Goal: Book appointment/travel/reservation

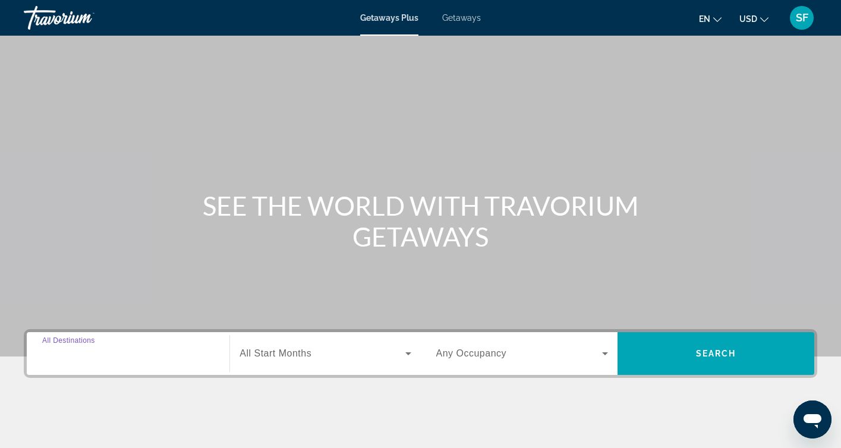
click at [203, 357] on input "Destination All Destinations" at bounding box center [128, 354] width 172 height 14
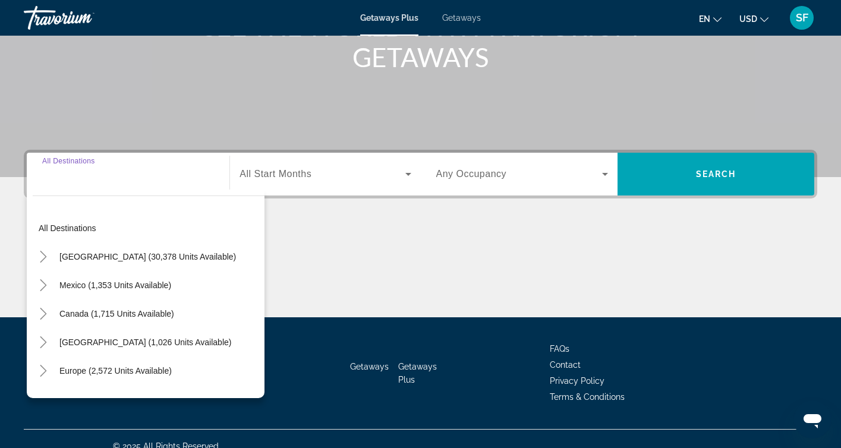
scroll to position [194, 0]
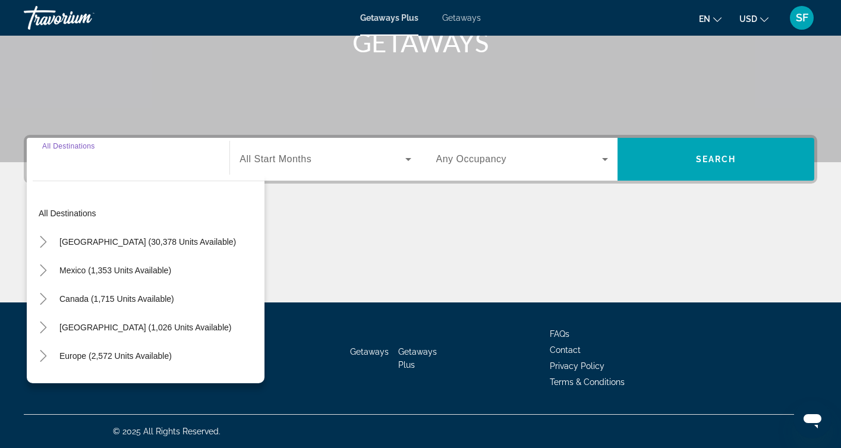
click at [302, 149] on div "Search widget" at bounding box center [324, 159] width 171 height 33
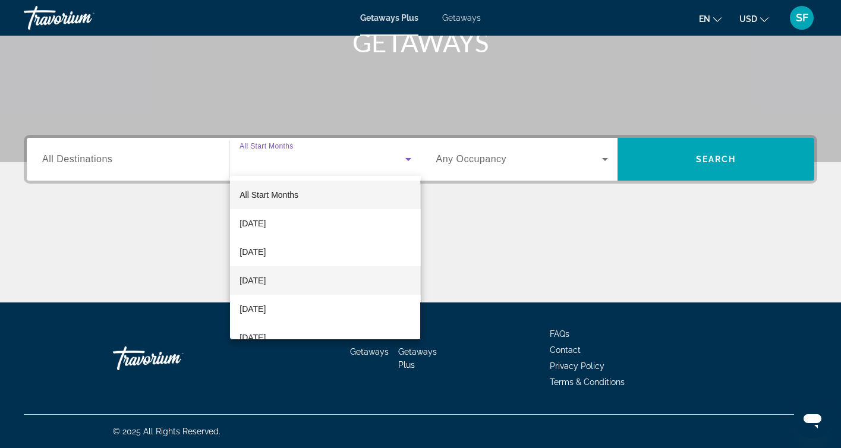
click at [266, 277] on span "[DATE]" at bounding box center [252, 280] width 26 height 14
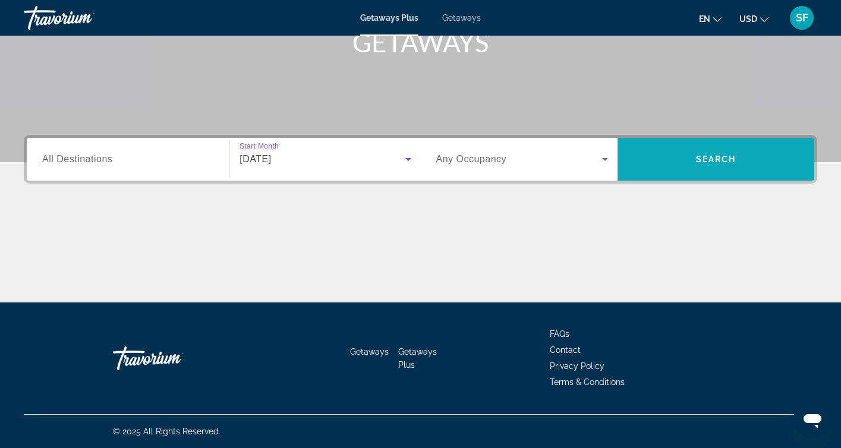
click at [674, 159] on span "Search widget" at bounding box center [715, 159] width 197 height 29
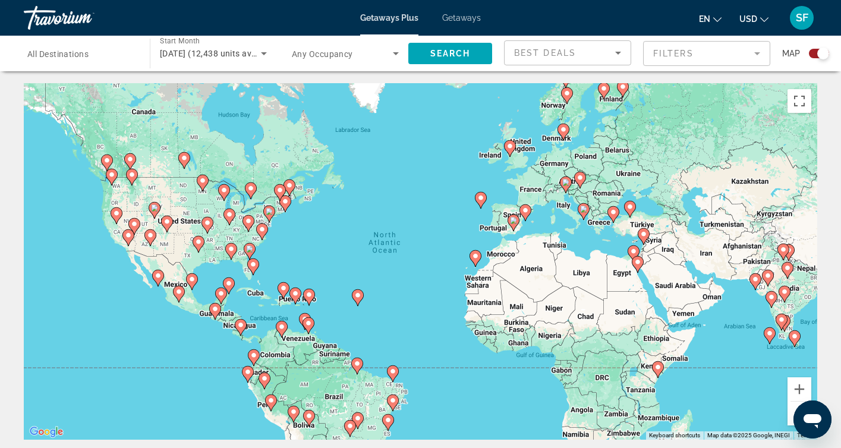
click at [61, 45] on div "Search widget" at bounding box center [80, 54] width 107 height 34
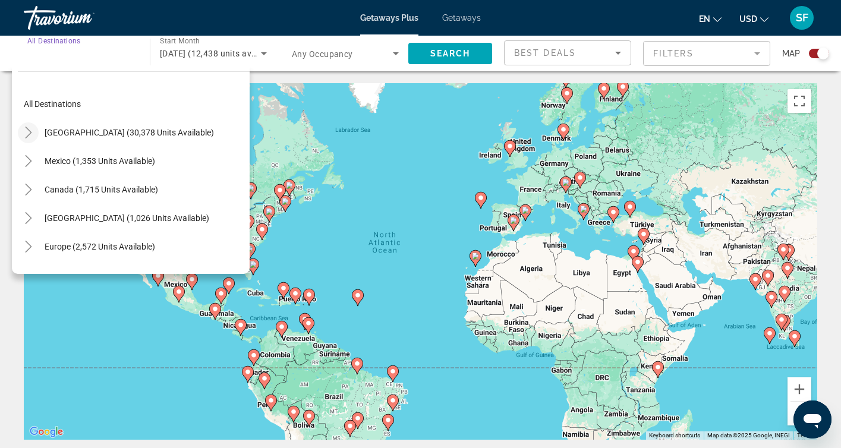
click at [29, 130] on icon "Toggle United States (30,378 units available)" at bounding box center [29, 133] width 12 height 12
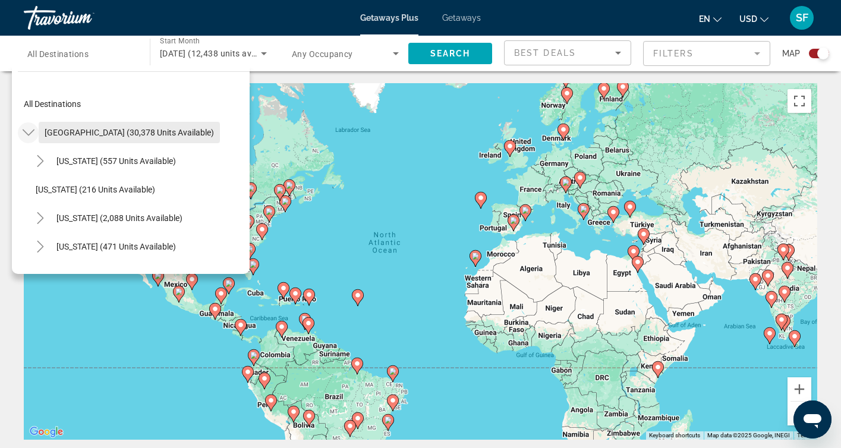
click at [77, 130] on span "[GEOGRAPHIC_DATA] (30,378 units available)" at bounding box center [129, 133] width 169 height 10
type input "**********"
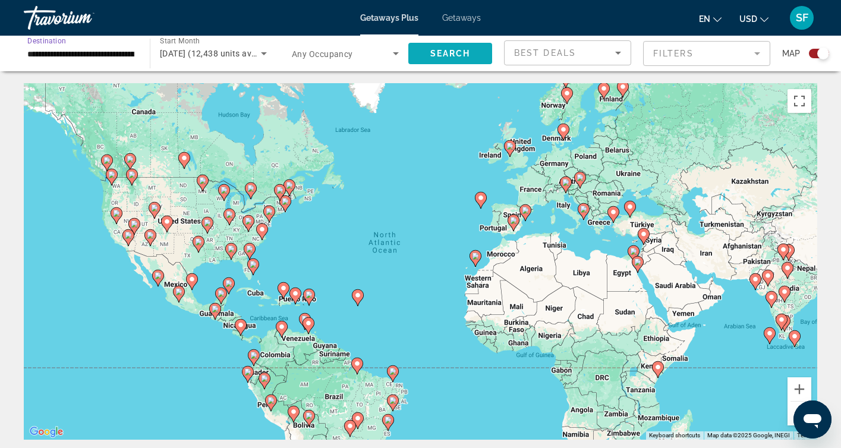
click at [426, 60] on span "Search widget" at bounding box center [450, 53] width 84 height 29
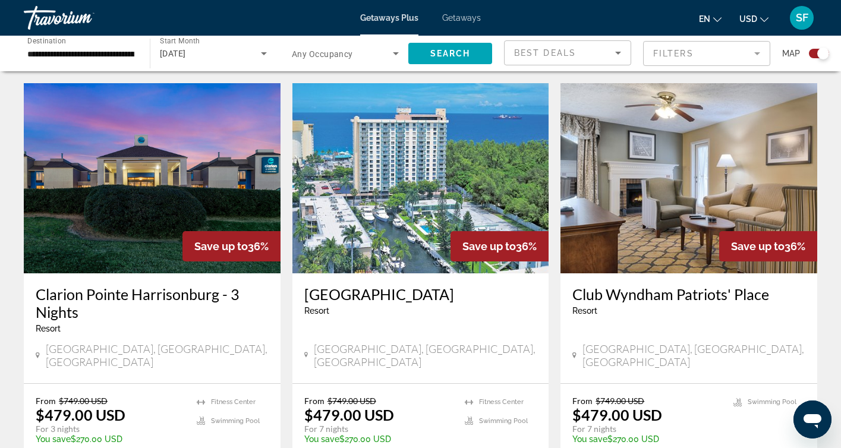
scroll to position [833, 0]
click at [690, 224] on img "Main content" at bounding box center [688, 178] width 257 height 190
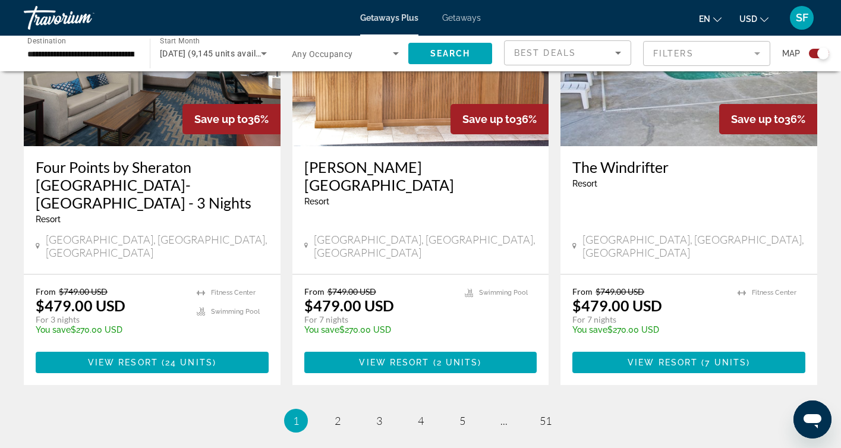
scroll to position [1867, 0]
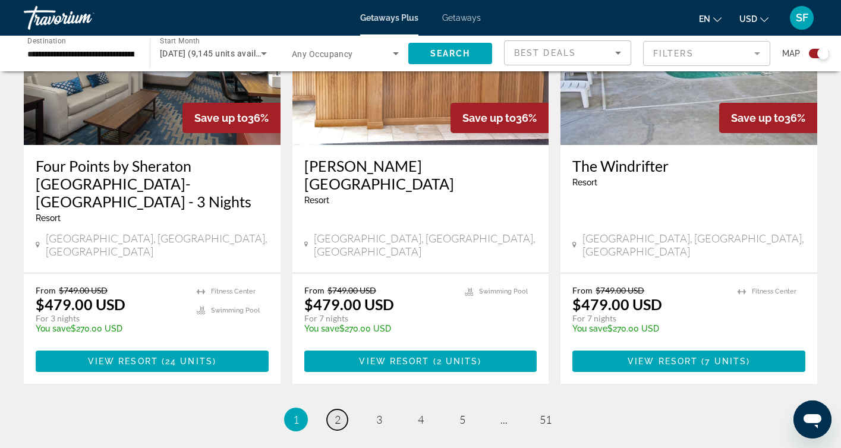
click at [337, 413] on span "2" at bounding box center [337, 419] width 6 height 13
